Goal: Find specific page/section: Find specific page/section

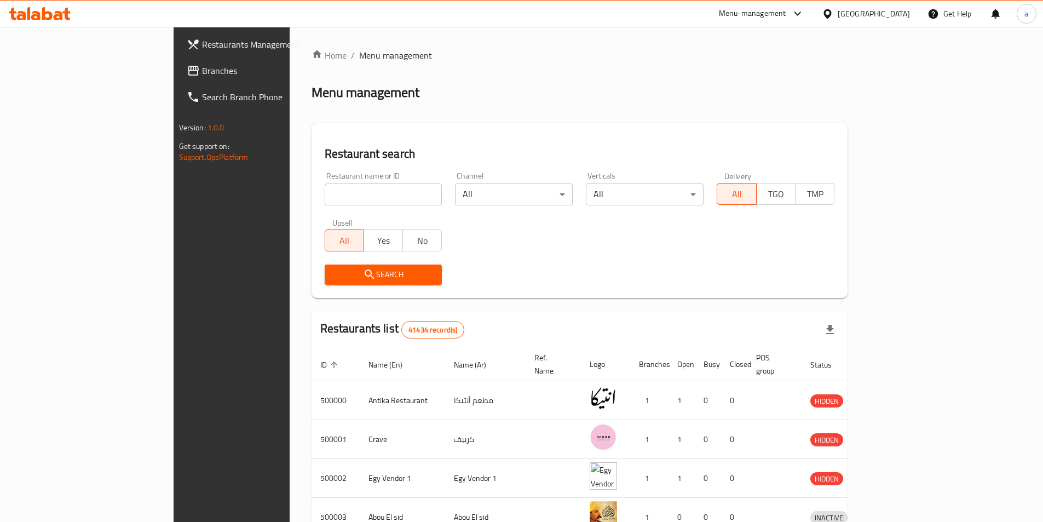
click at [902, 18] on div "Egypt" at bounding box center [874, 14] width 72 height 12
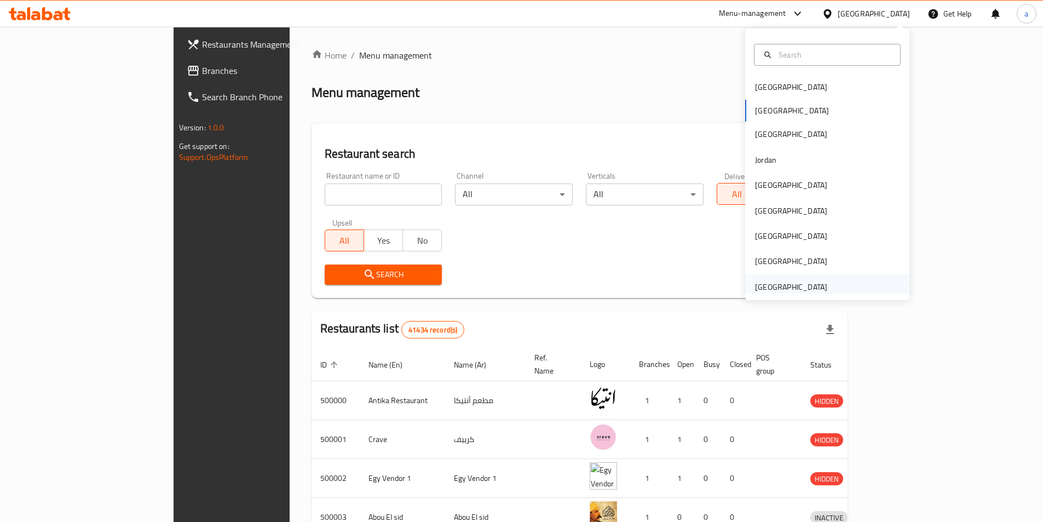
click at [774, 287] on div "[GEOGRAPHIC_DATA]" at bounding box center [791, 287] width 72 height 12
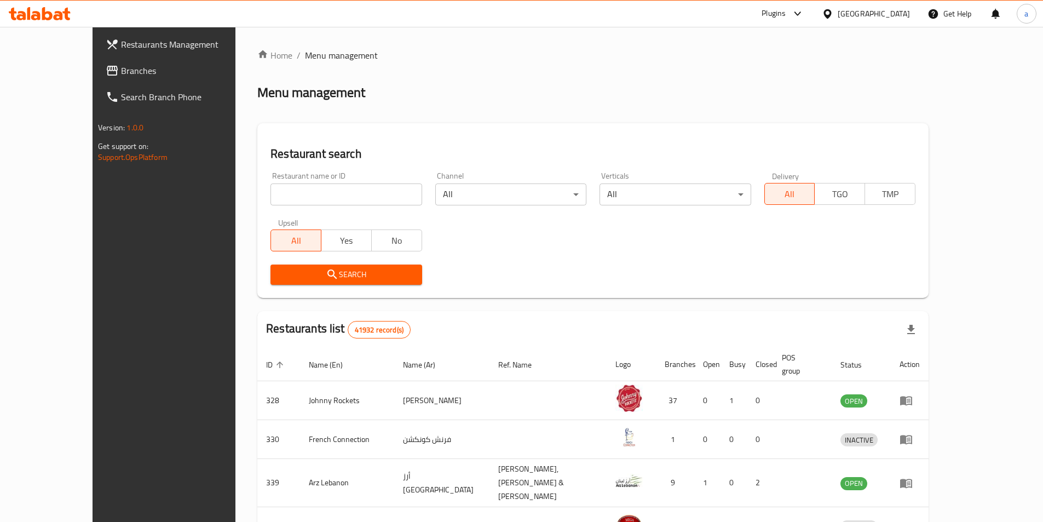
click at [121, 77] on span "Branches" at bounding box center [189, 70] width 137 height 13
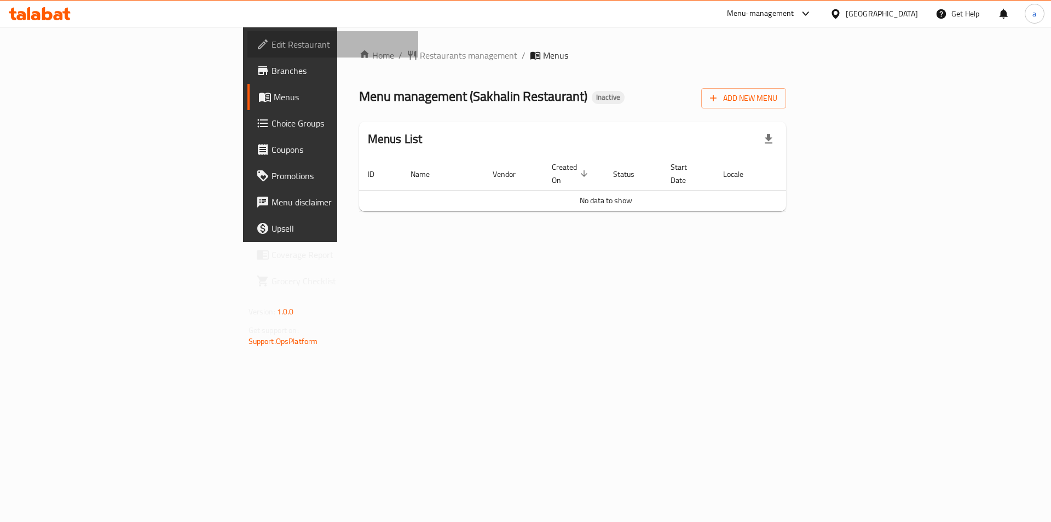
click at [272, 48] on span "Edit Restaurant" at bounding box center [341, 44] width 139 height 13
